Goal: Task Accomplishment & Management: Manage account settings

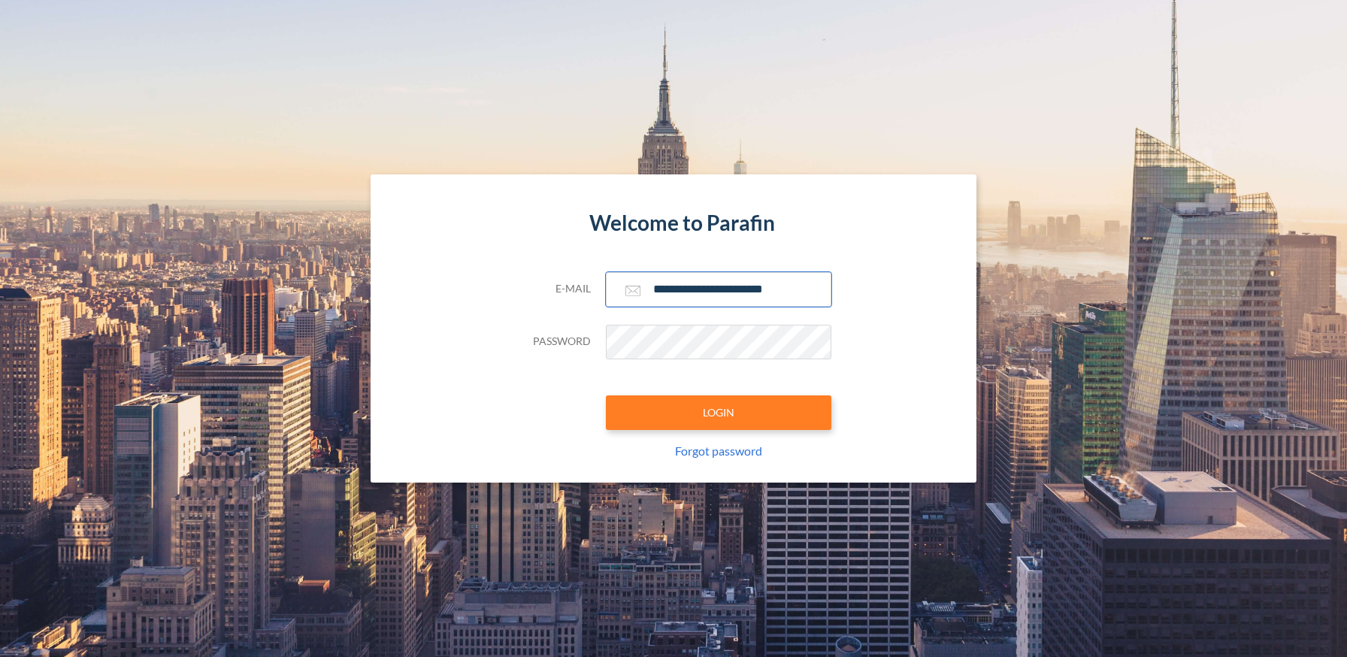
type input "**********"
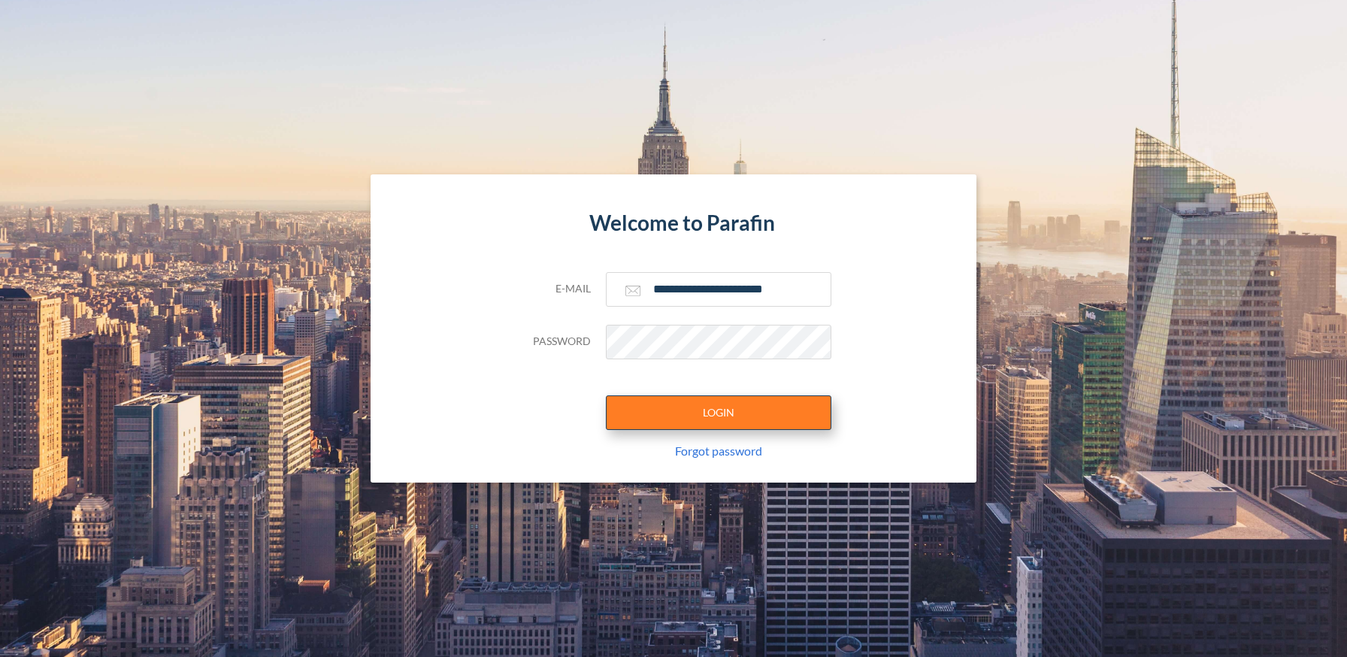
click at [718, 412] on button "LOGIN" at bounding box center [719, 412] width 226 height 35
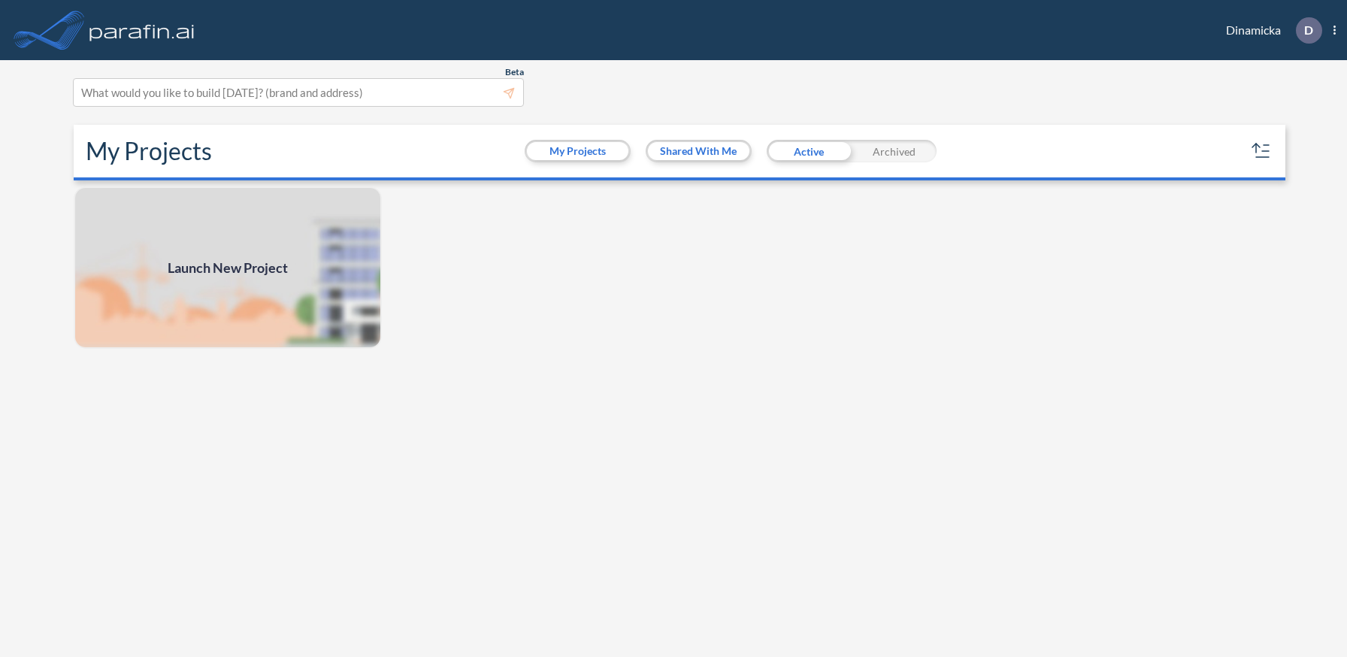
scroll to position [4, 0]
